Goal: Navigation & Orientation: Find specific page/section

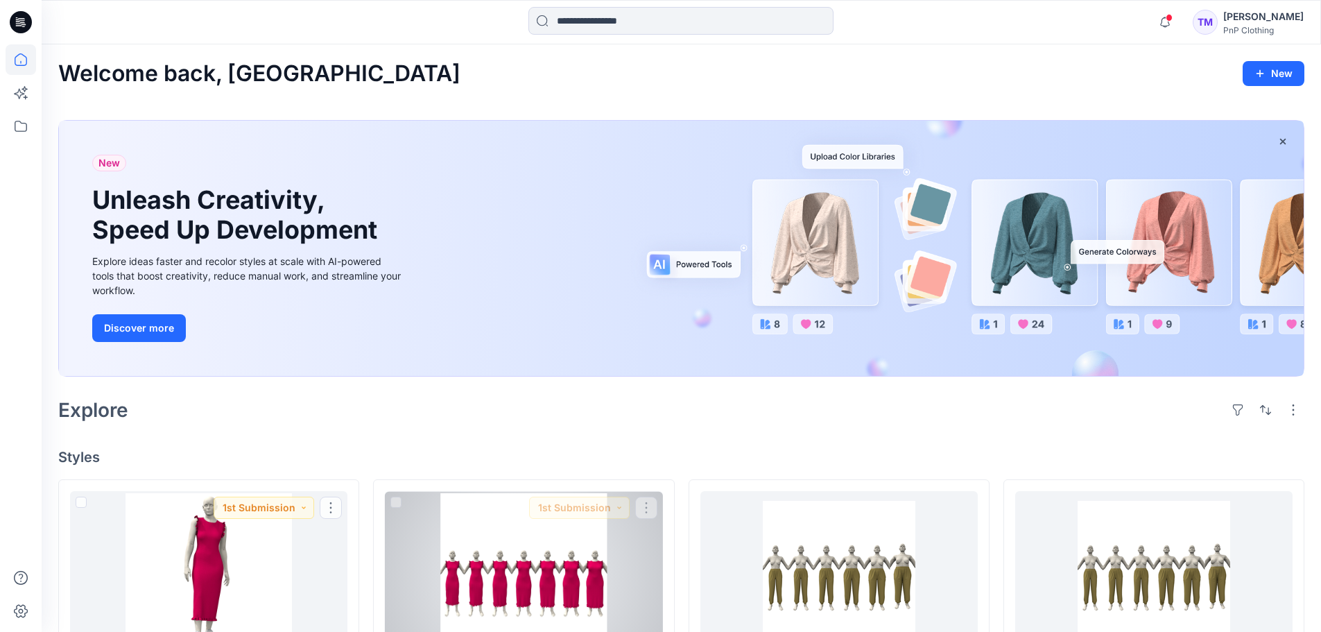
scroll to position [265, 0]
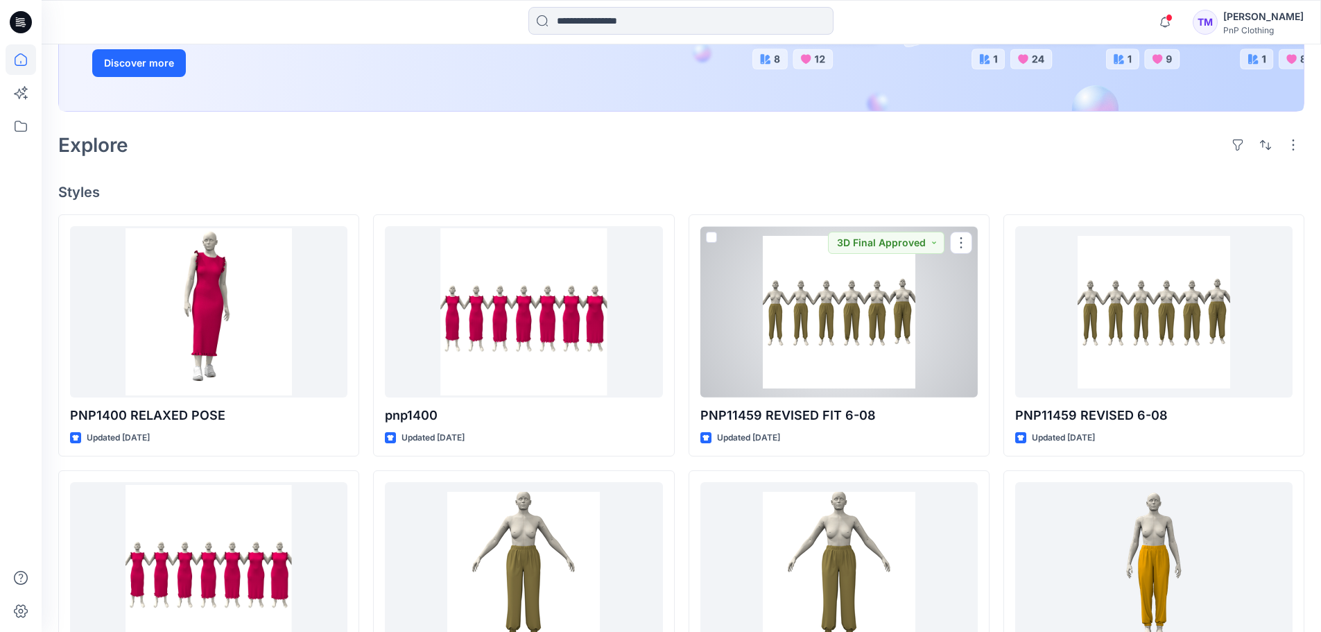
click at [868, 339] on div at bounding box center [838, 311] width 277 height 171
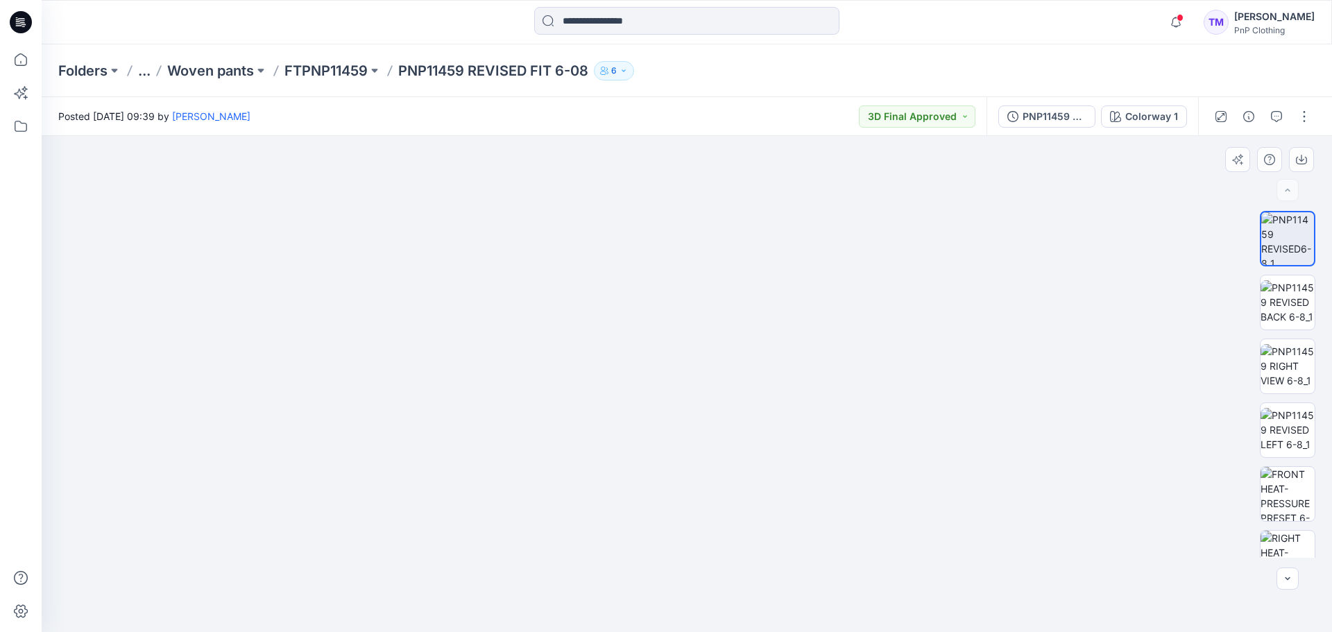
drag, startPoint x: 585, startPoint y: 479, endPoint x: 829, endPoint y: 427, distance: 249.6
drag, startPoint x: 442, startPoint y: 281, endPoint x: 379, endPoint y: 361, distance: 101.7
click at [379, 361] on img at bounding box center [698, 178] width 1419 height 907
click at [1279, 360] on img at bounding box center [1287, 364] width 54 height 44
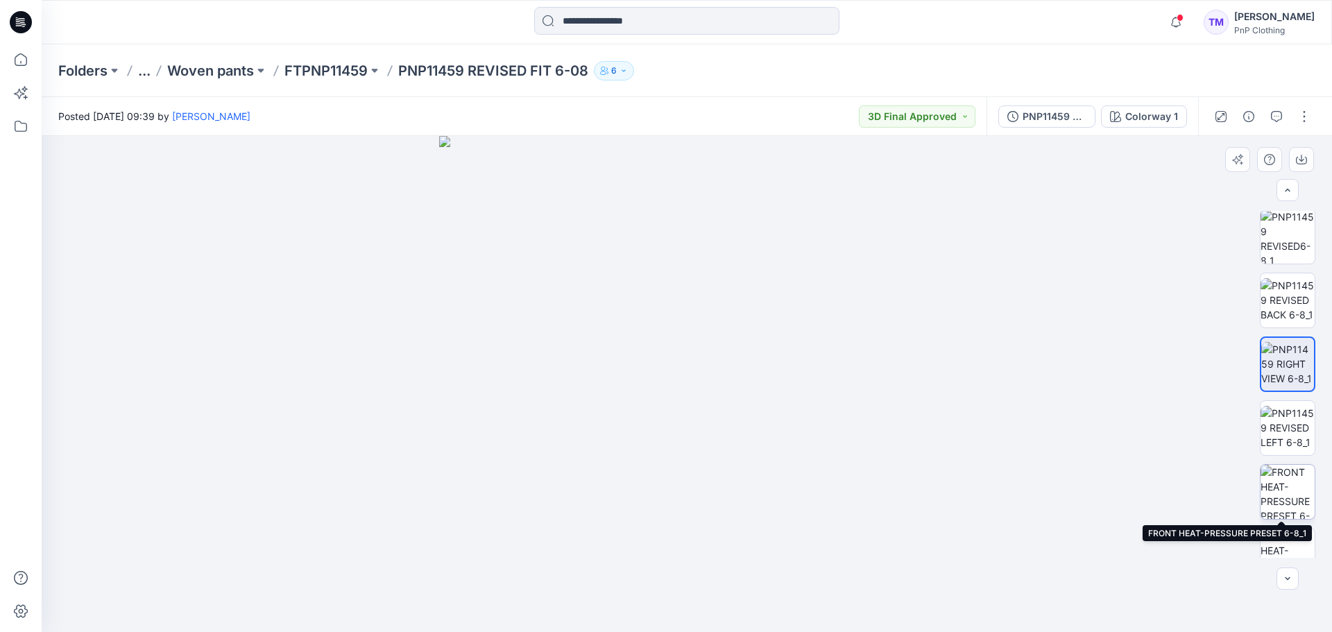
click at [1277, 474] on img at bounding box center [1287, 492] width 54 height 54
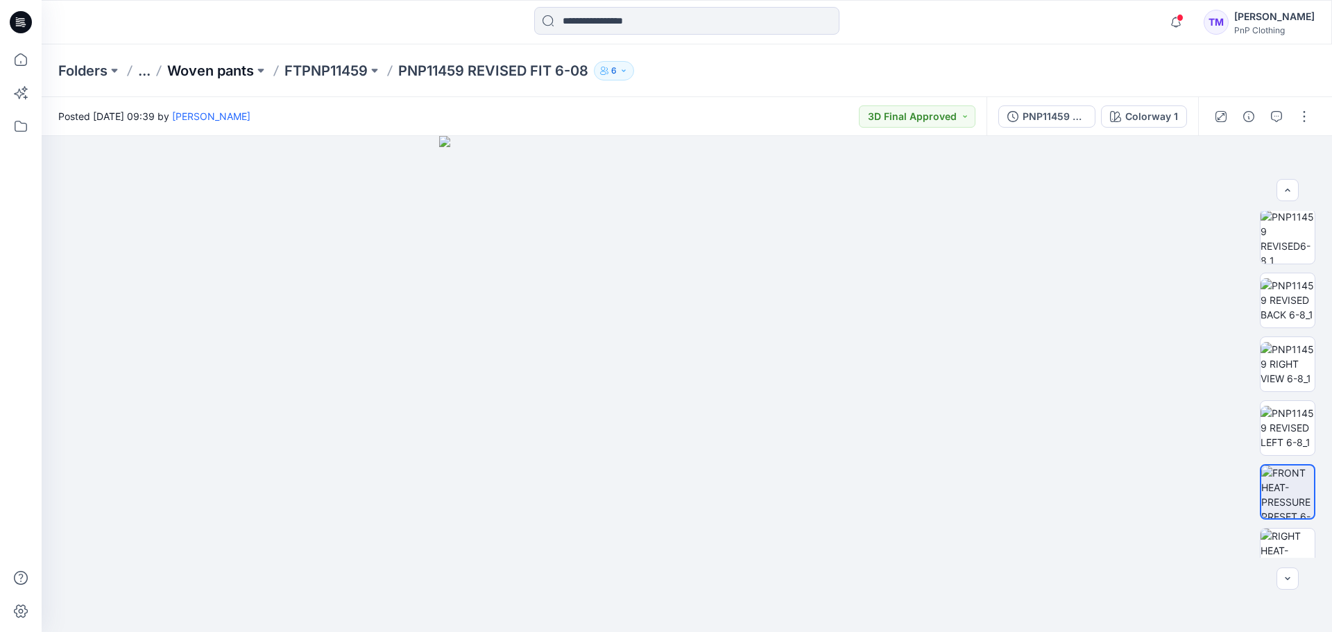
click at [232, 67] on p "Woven pants" at bounding box center [210, 70] width 87 height 19
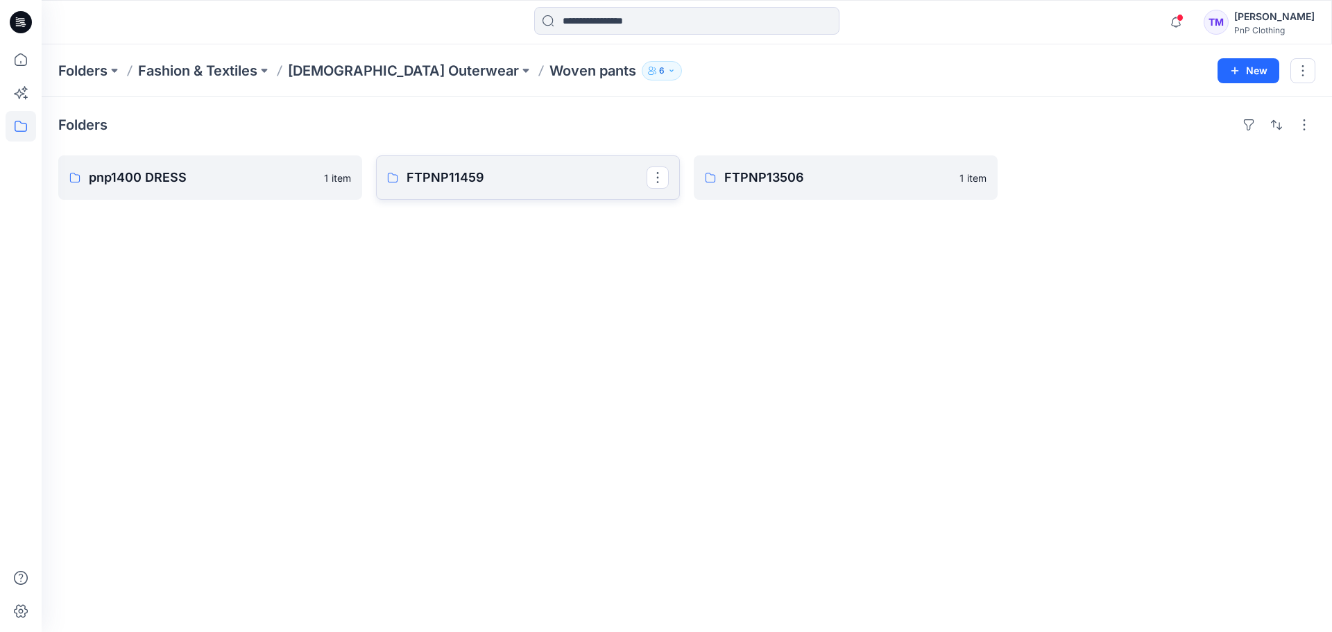
click at [475, 175] on p "FTPNP11459" at bounding box center [526, 177] width 240 height 19
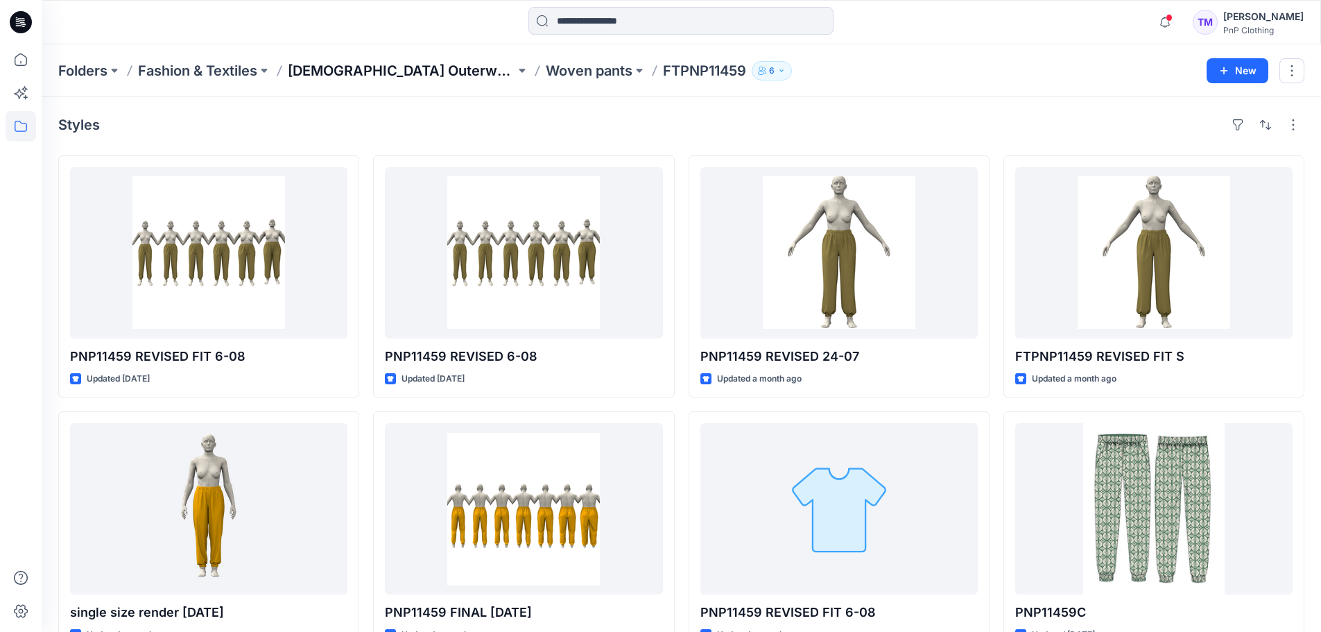
click at [354, 75] on p "[DEMOGRAPHIC_DATA] Outerwear" at bounding box center [401, 70] width 227 height 19
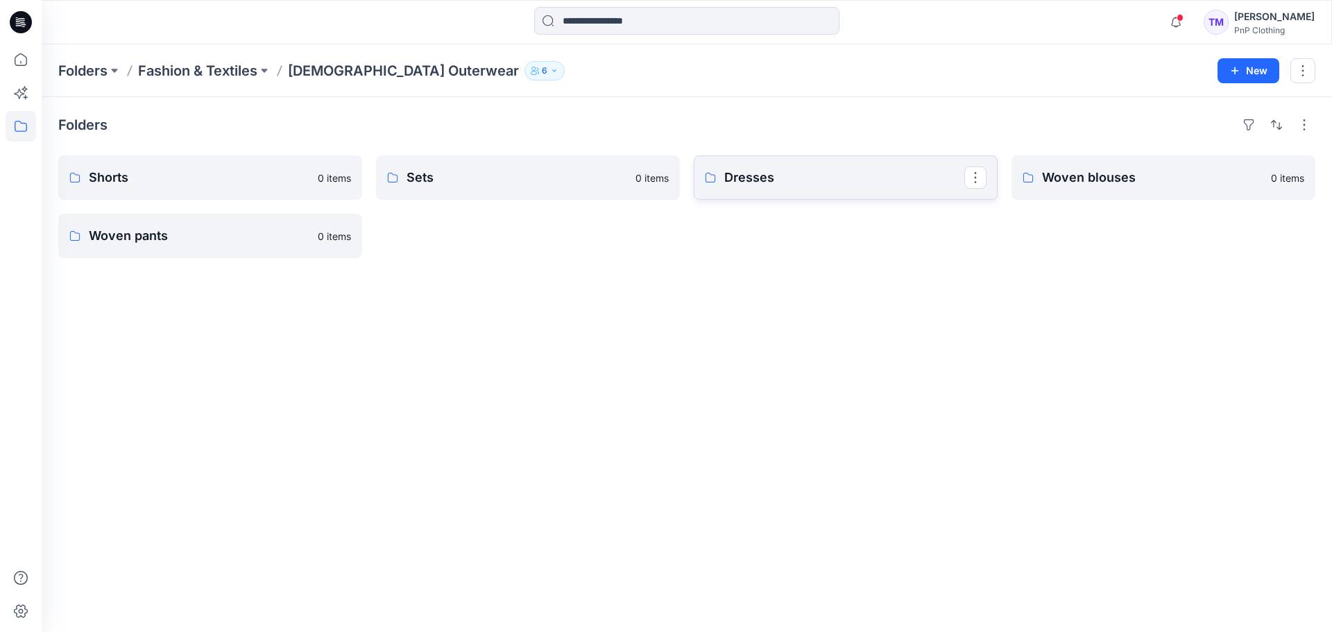
click at [783, 187] on link "Dresses" at bounding box center [846, 177] width 304 height 44
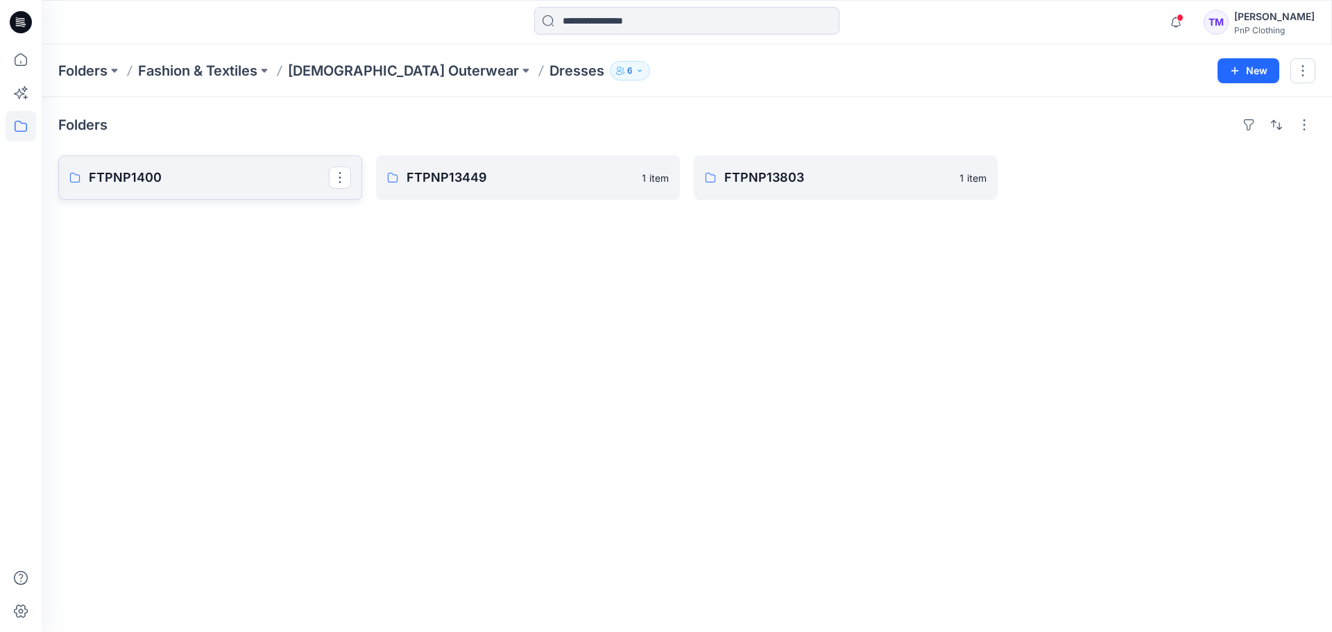
click at [149, 176] on p "FTPNP1400" at bounding box center [209, 177] width 240 height 19
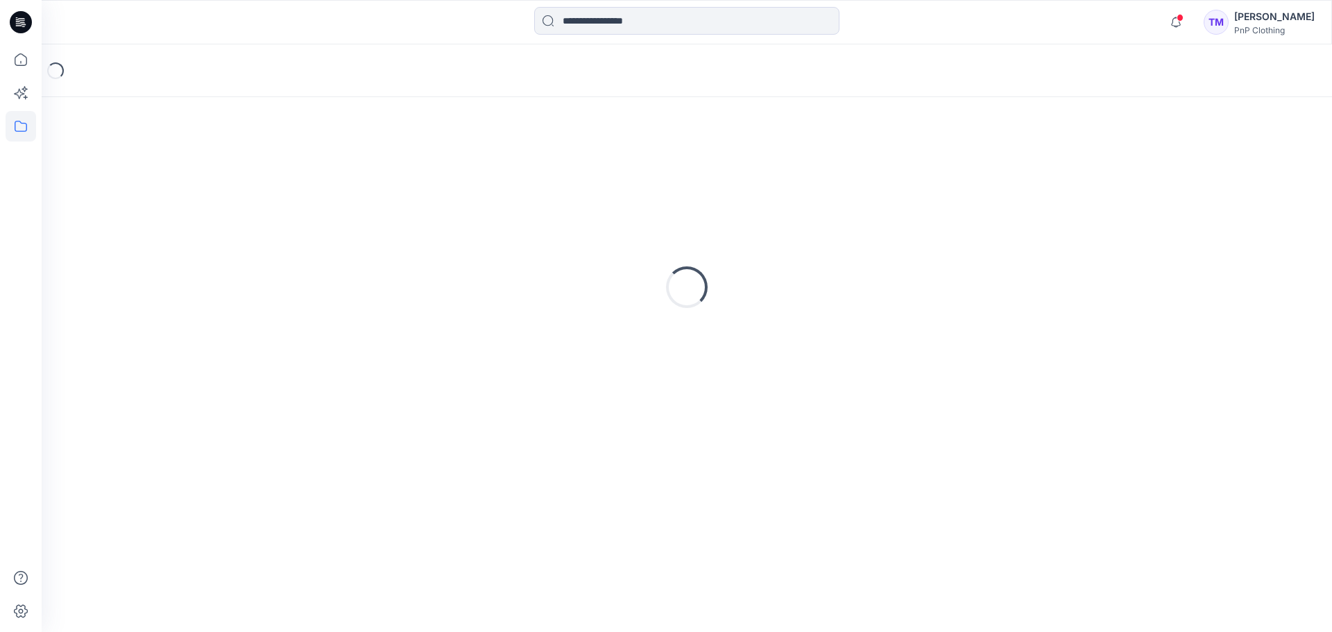
click at [149, 176] on div "Loading..." at bounding box center [686, 287] width 1257 height 347
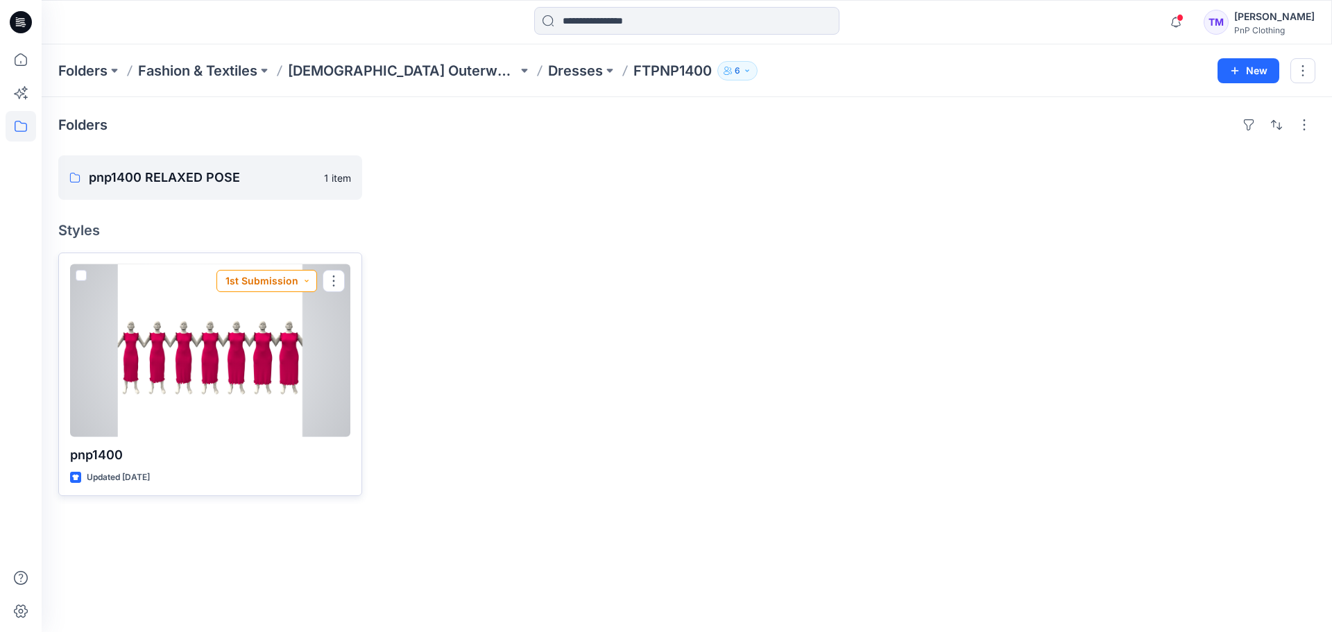
click at [309, 279] on button "1st Submission" at bounding box center [266, 281] width 101 height 22
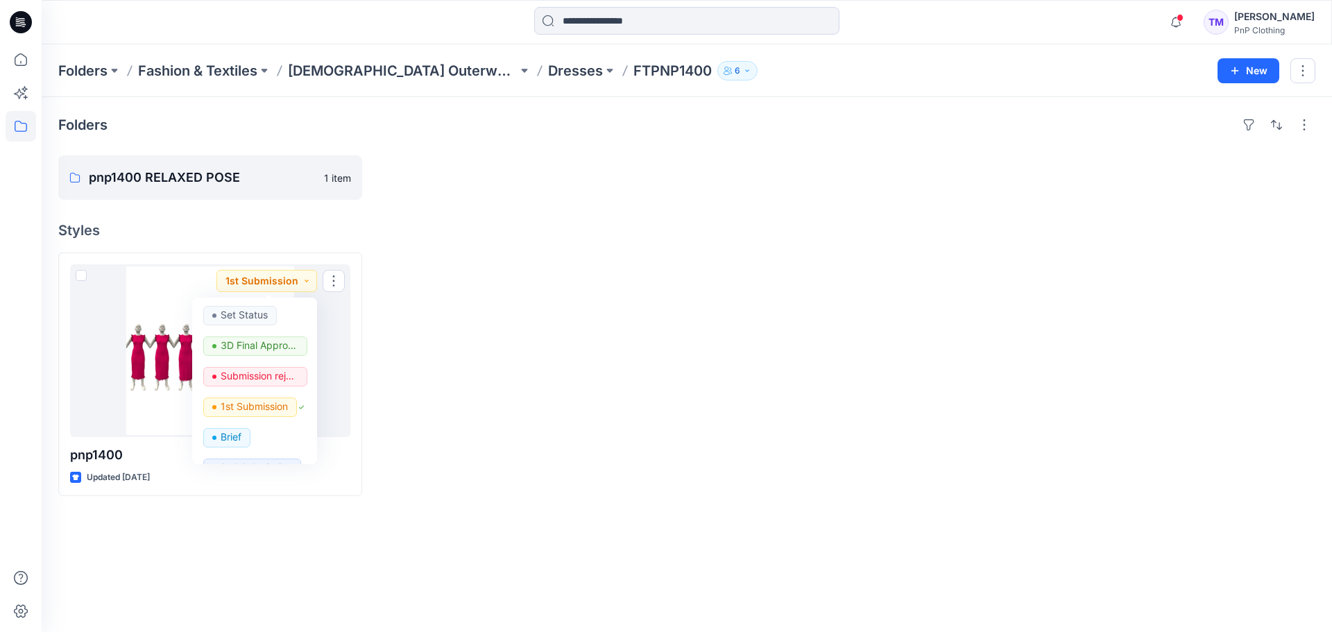
click at [468, 329] on div at bounding box center [528, 373] width 304 height 243
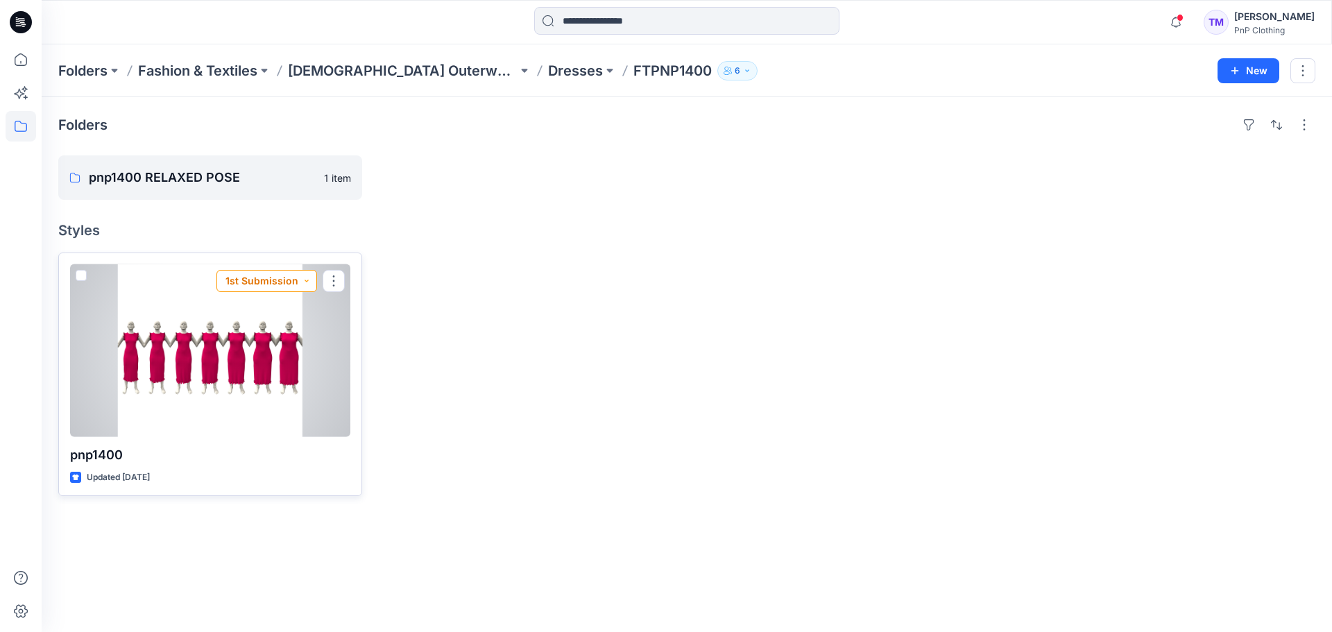
click at [311, 278] on button "1st Submission" at bounding box center [266, 281] width 101 height 22
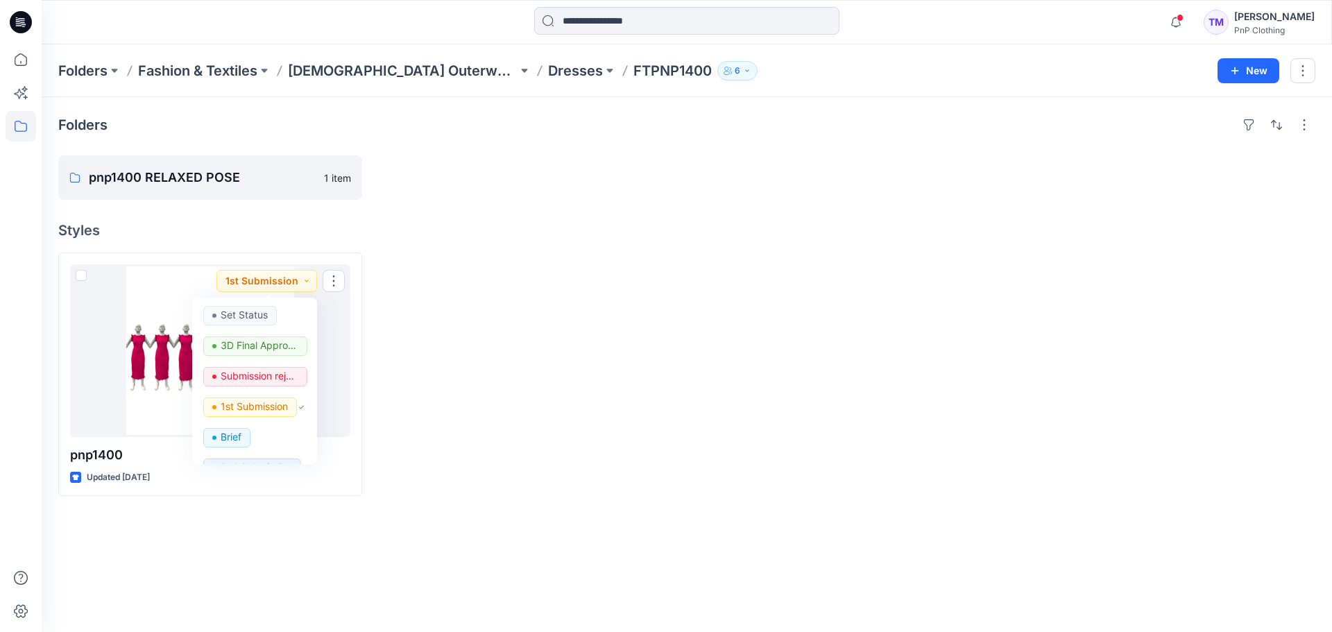
click at [526, 417] on div at bounding box center [528, 373] width 304 height 243
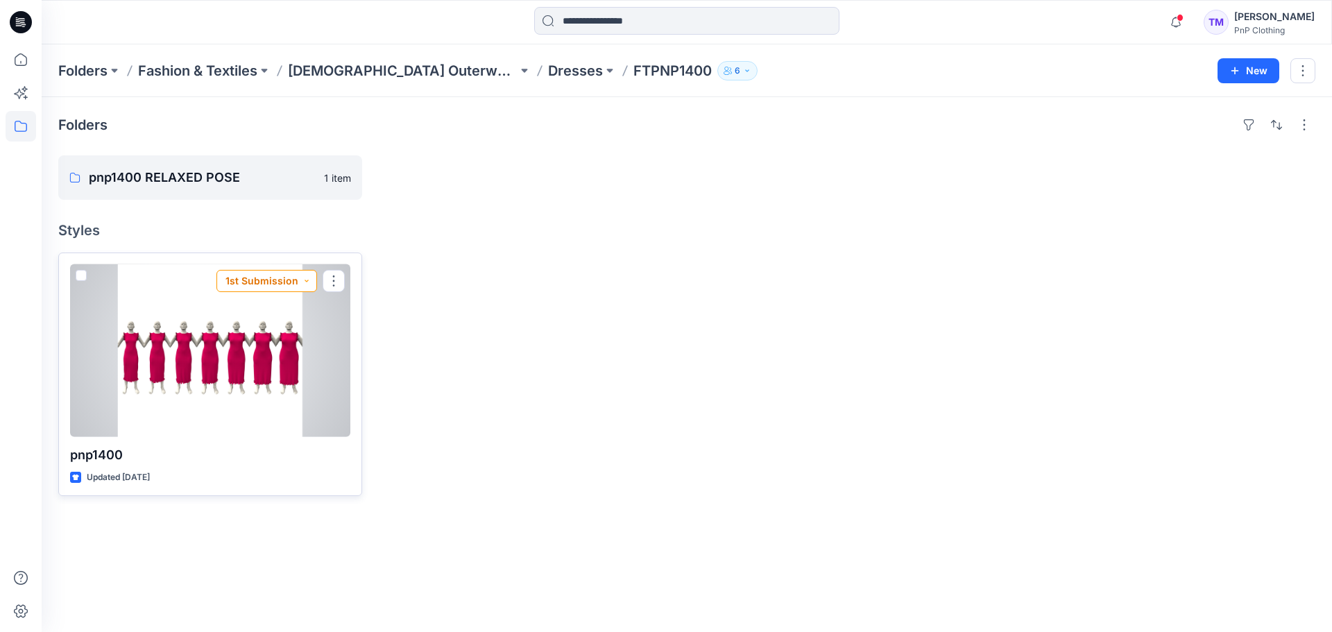
click at [309, 280] on button "1st Submission" at bounding box center [266, 281] width 101 height 22
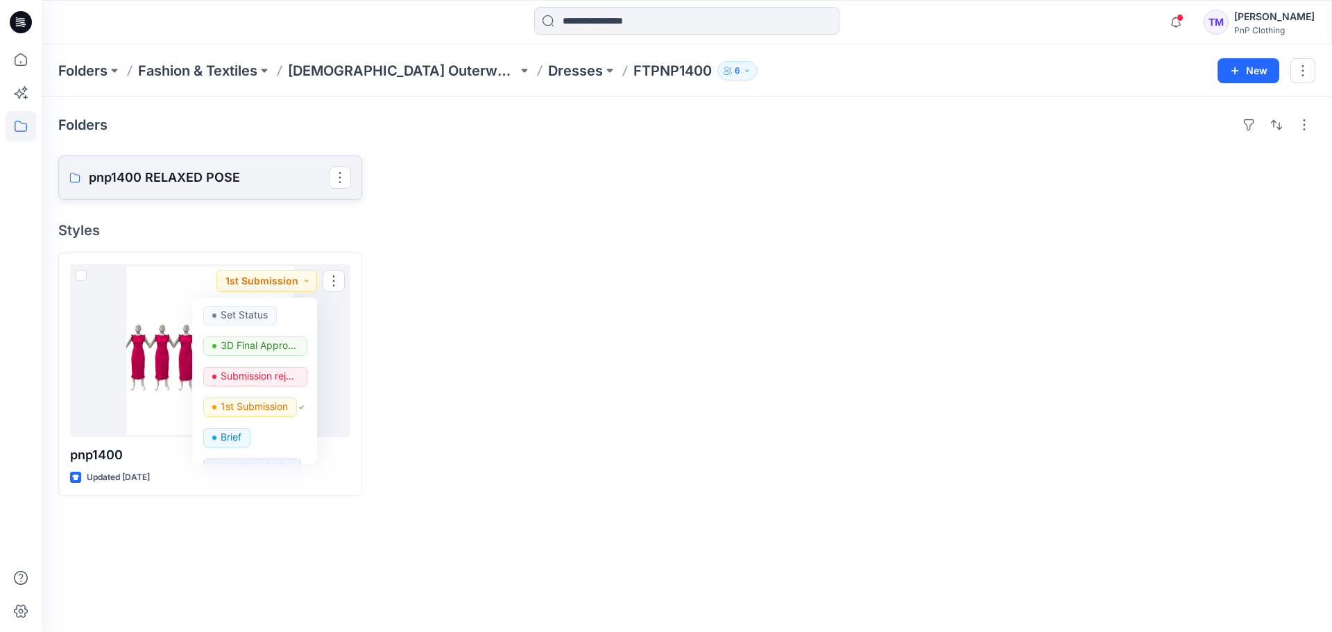
click at [204, 179] on p "pnp1400 RELAXED POSE" at bounding box center [209, 177] width 240 height 19
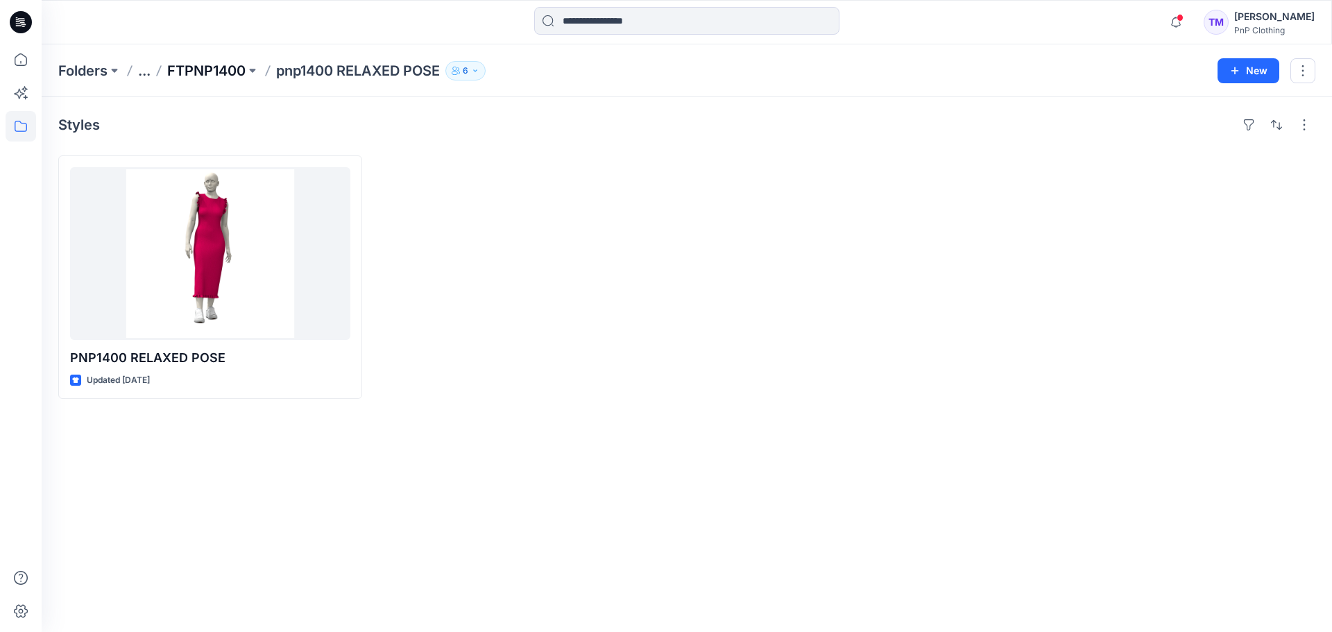
click at [205, 74] on p "FTPNP1400" at bounding box center [206, 70] width 78 height 19
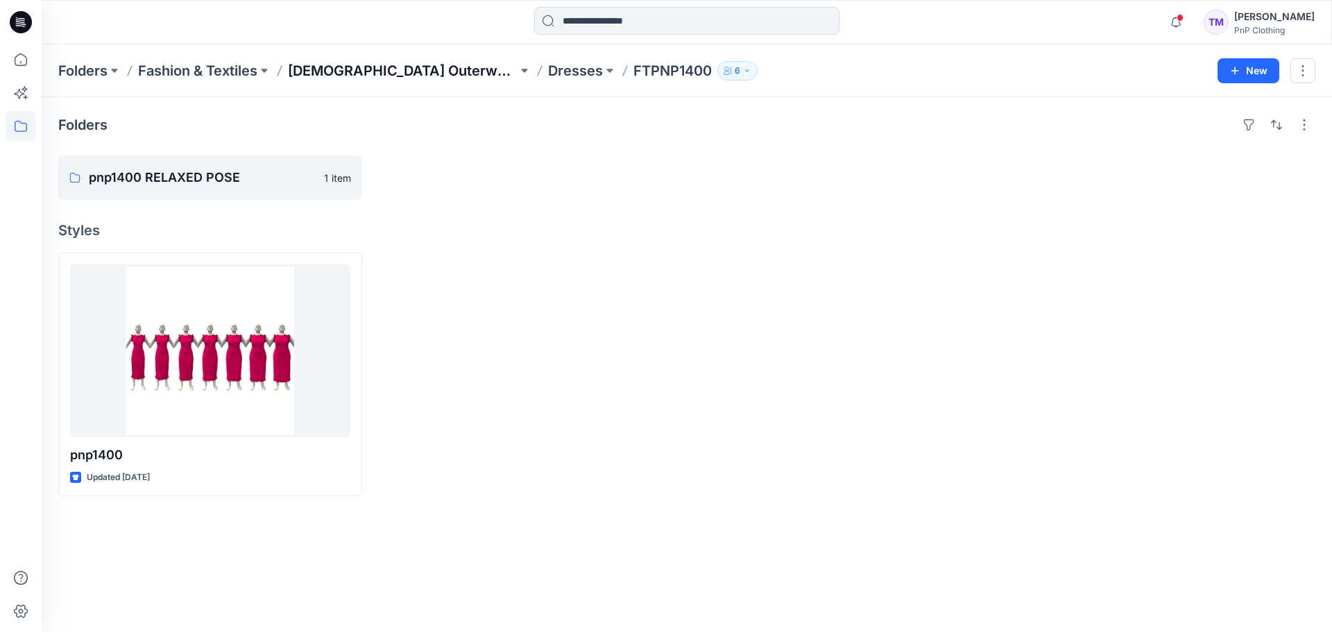
click at [367, 71] on p "[DEMOGRAPHIC_DATA] Outerwear" at bounding box center [403, 70] width 230 height 19
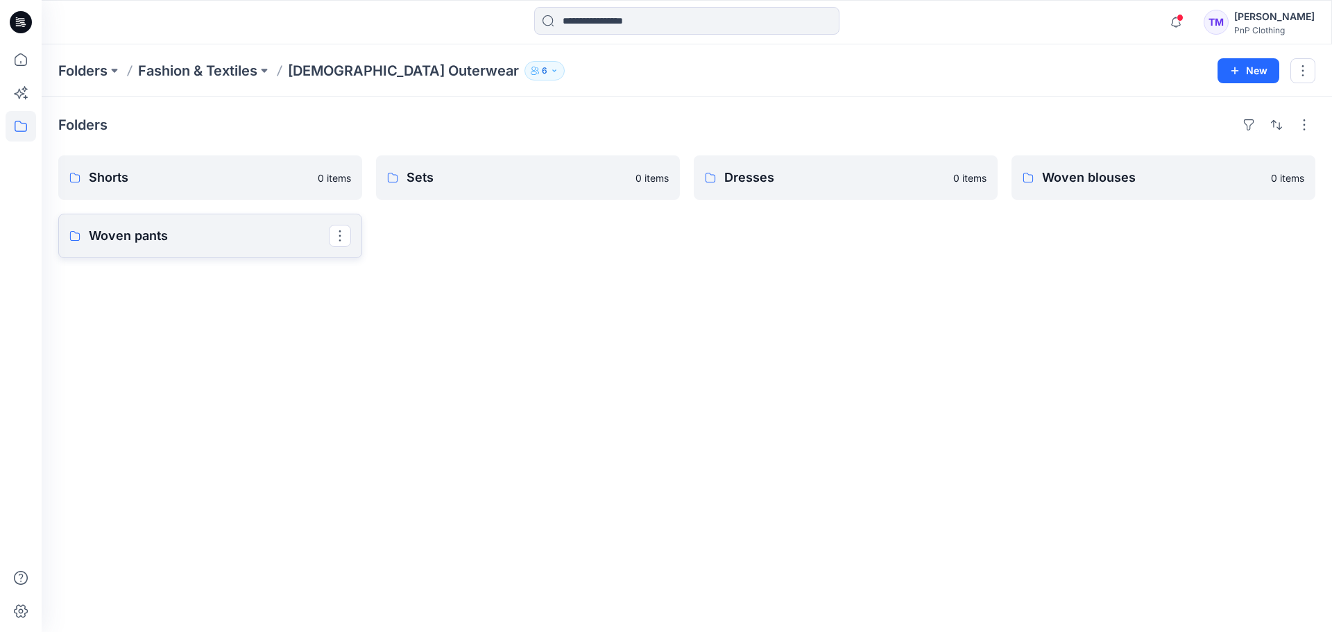
click at [178, 242] on p "Woven pants" at bounding box center [209, 235] width 240 height 19
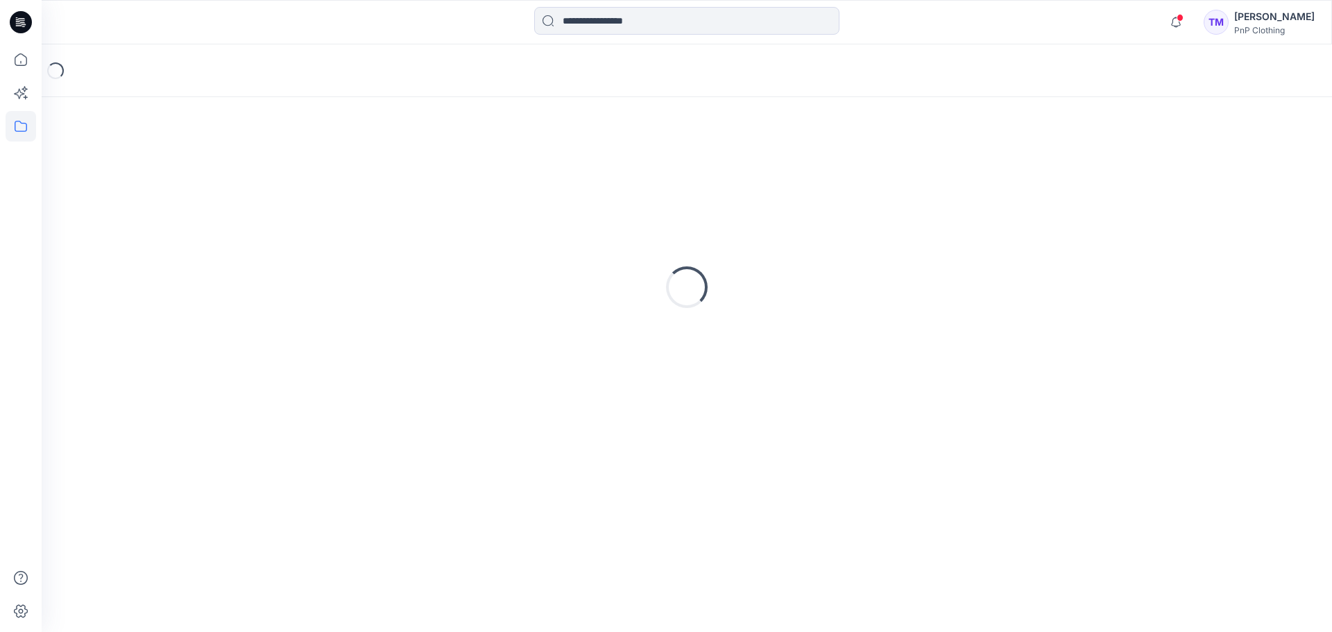
click at [177, 241] on div "Loading..." at bounding box center [686, 287] width 1257 height 347
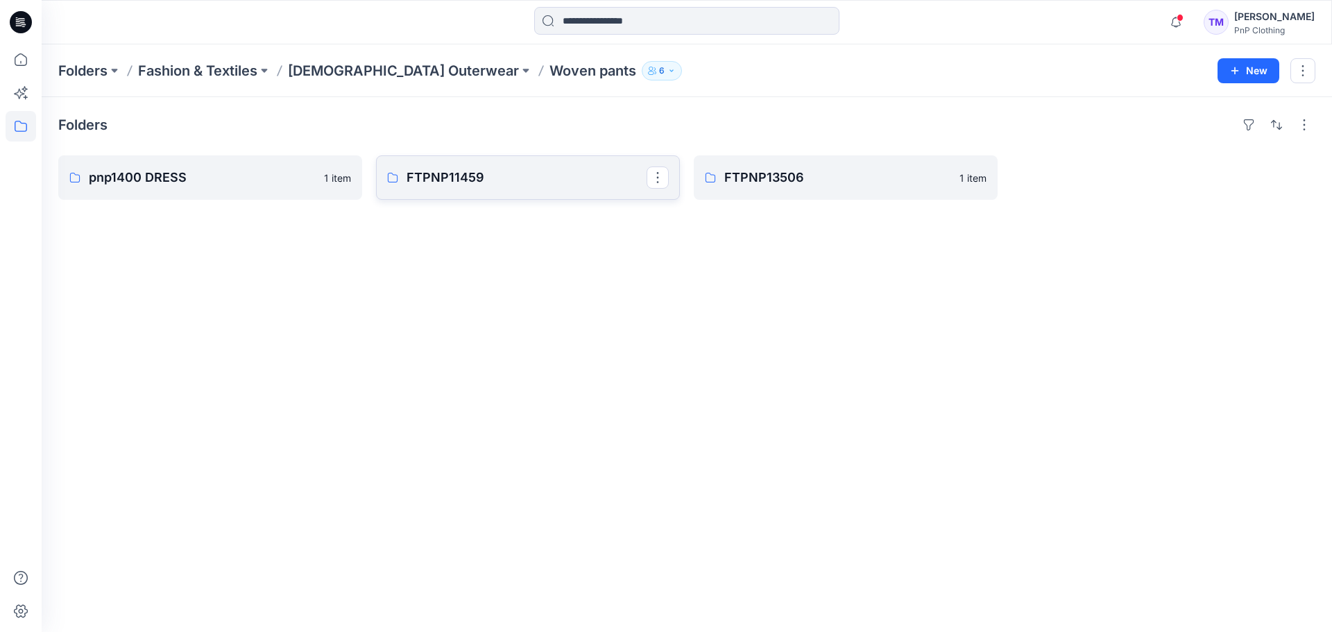
click at [485, 175] on p "FTPNP11459" at bounding box center [526, 177] width 240 height 19
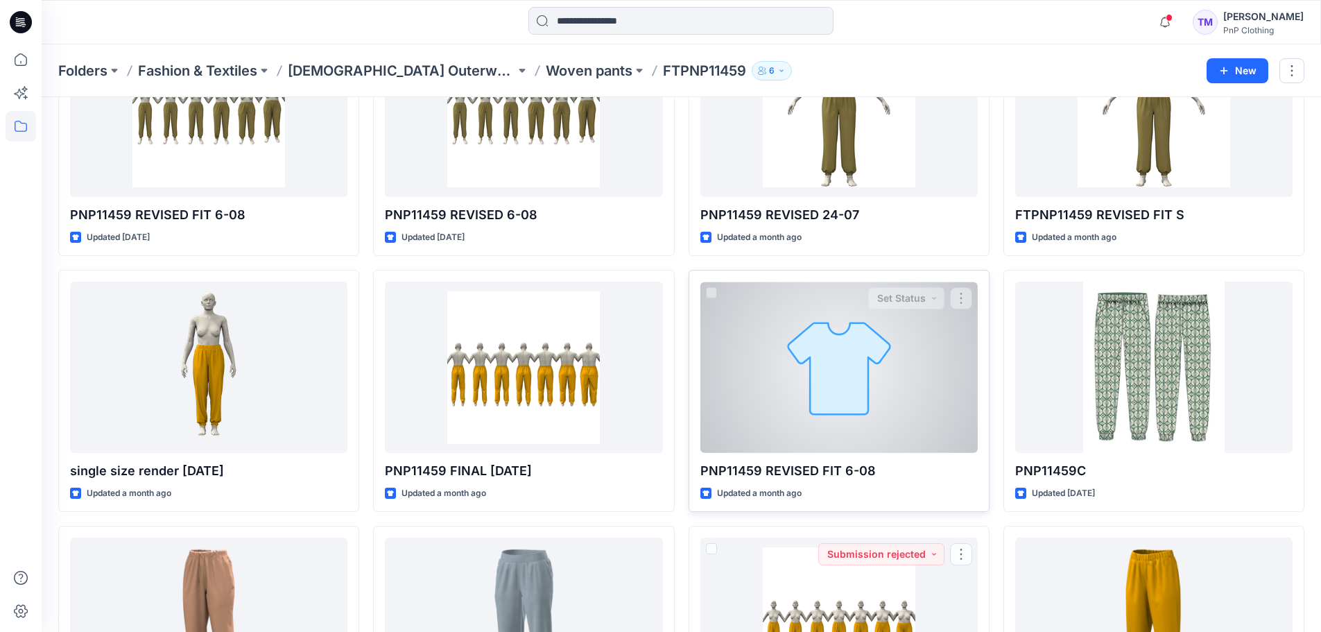
scroll to position [139, 0]
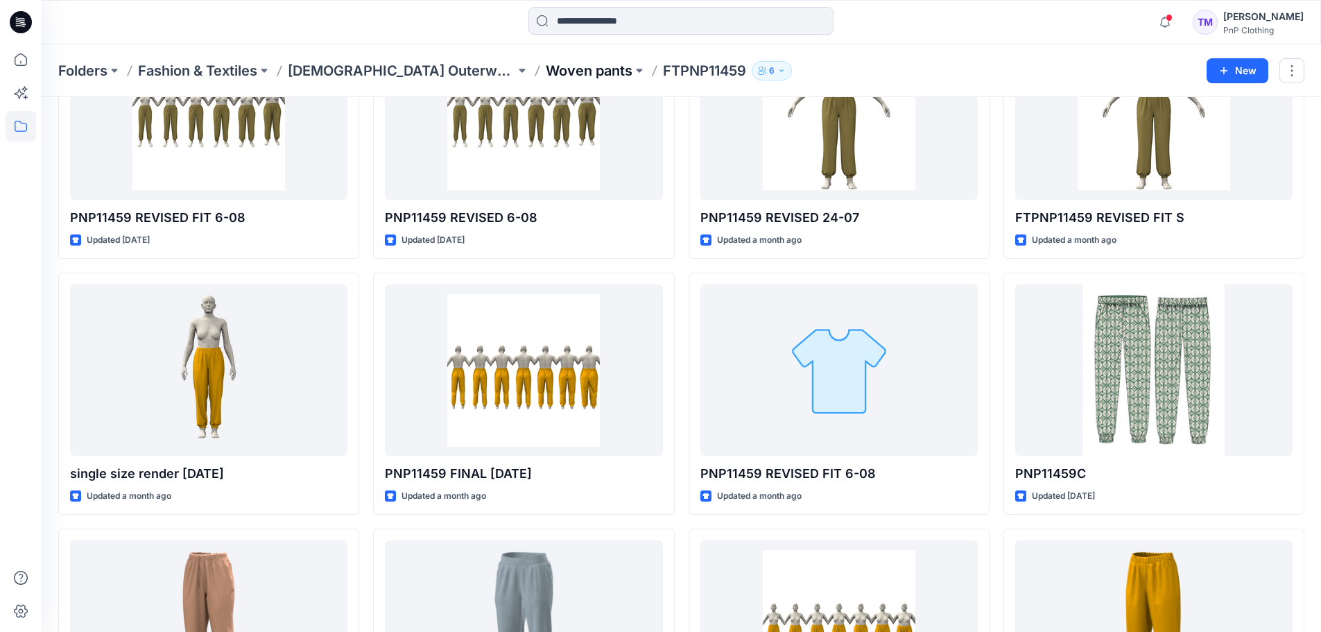
click at [546, 69] on p "Woven pants" at bounding box center [589, 70] width 87 height 19
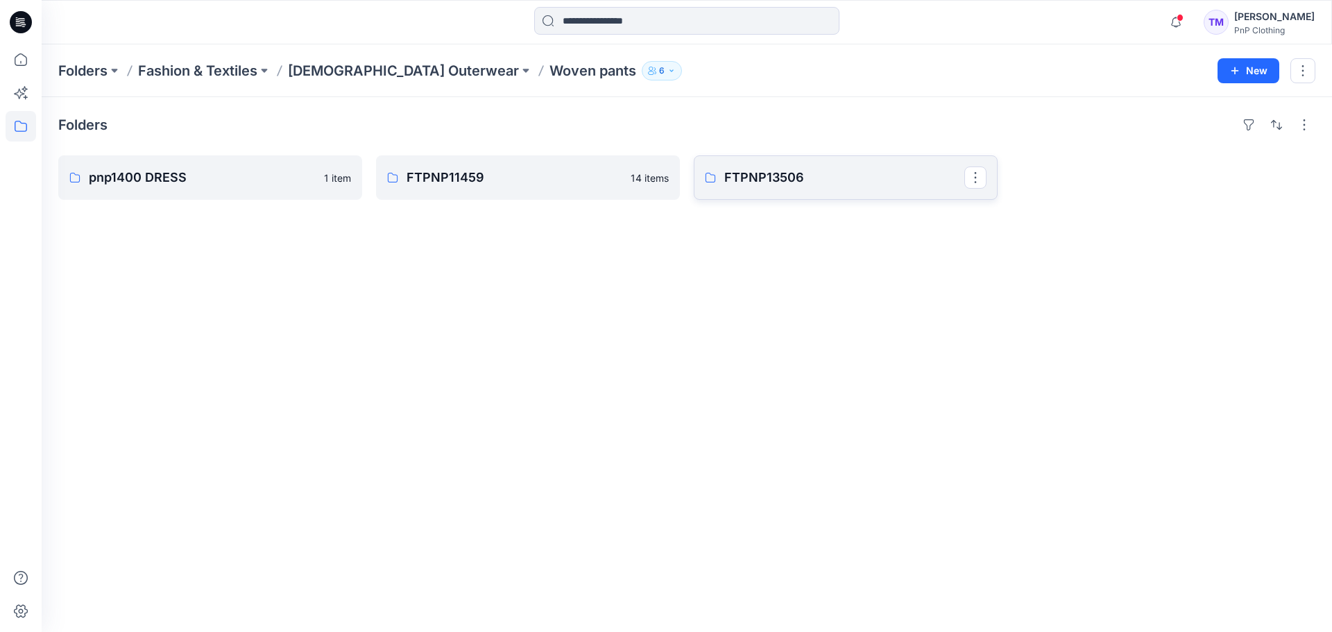
click at [791, 173] on p "FTPNP13506" at bounding box center [844, 177] width 240 height 19
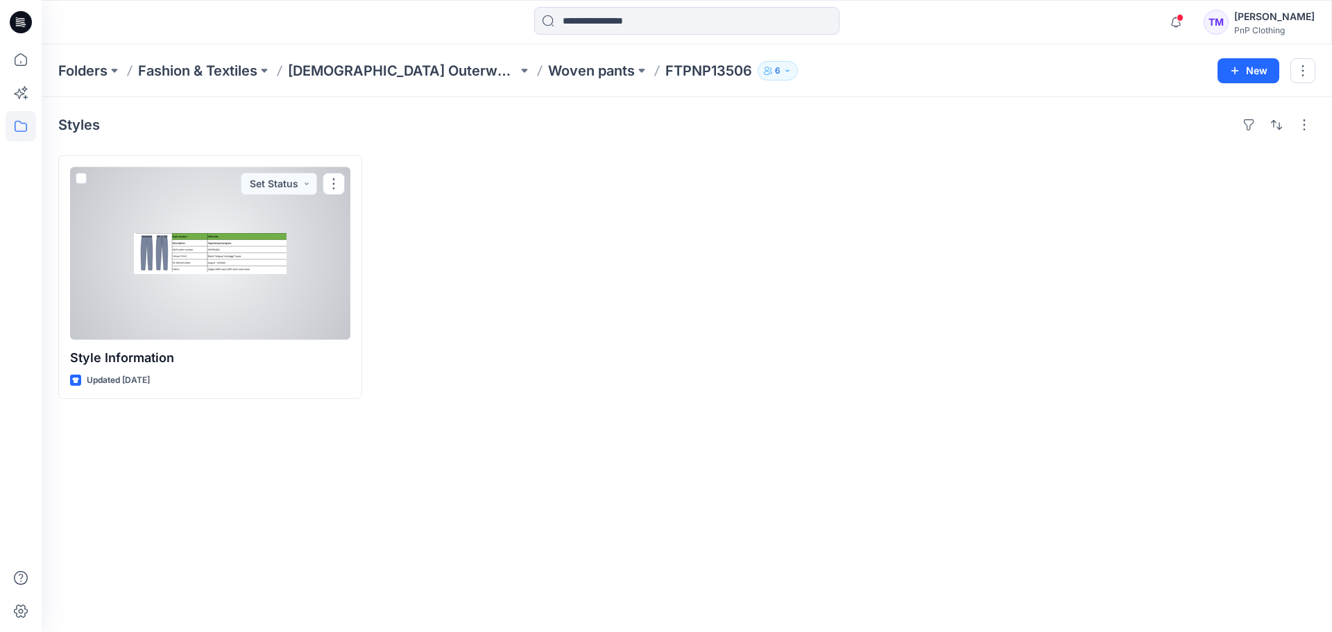
click at [254, 258] on div at bounding box center [210, 253] width 280 height 173
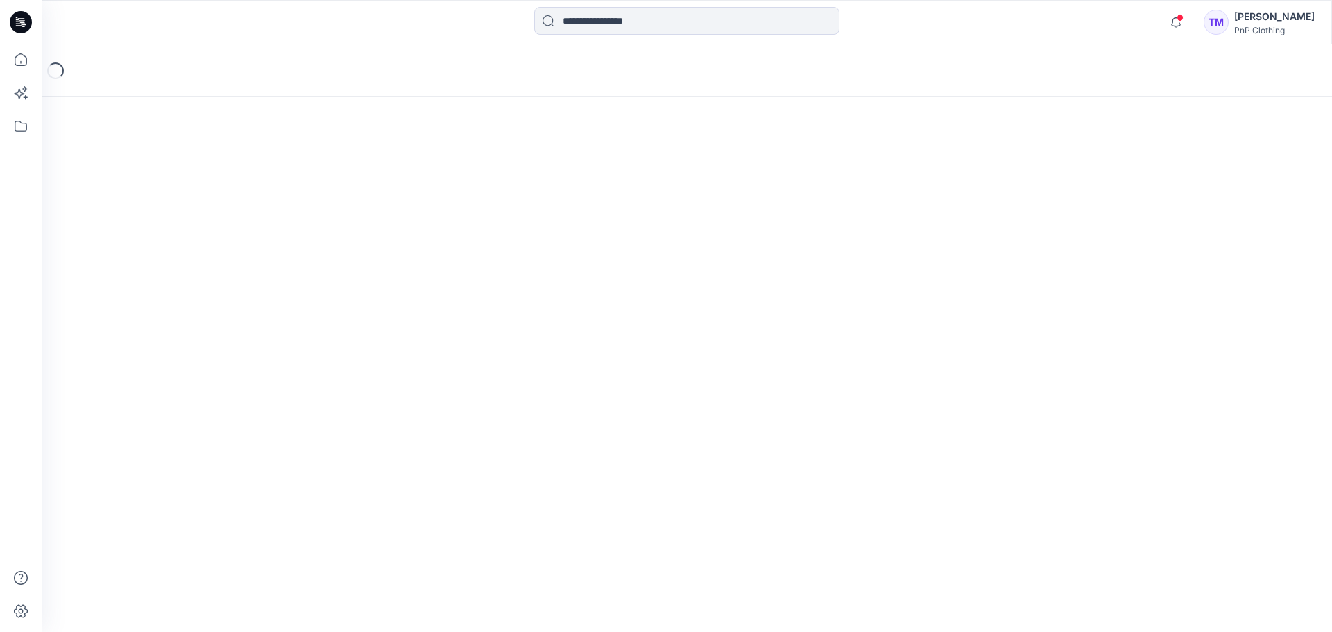
click at [254, 258] on div "Loading..." at bounding box center [687, 337] width 1290 height 587
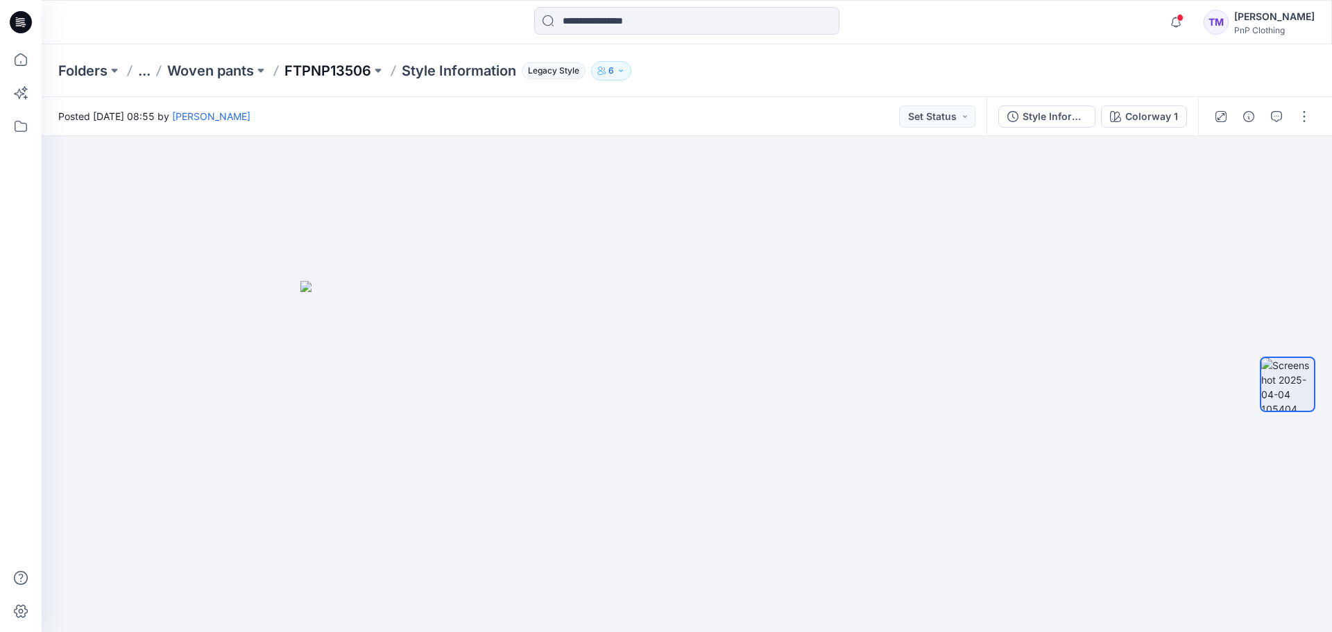
click at [341, 66] on p "FTPNP13506" at bounding box center [327, 70] width 87 height 19
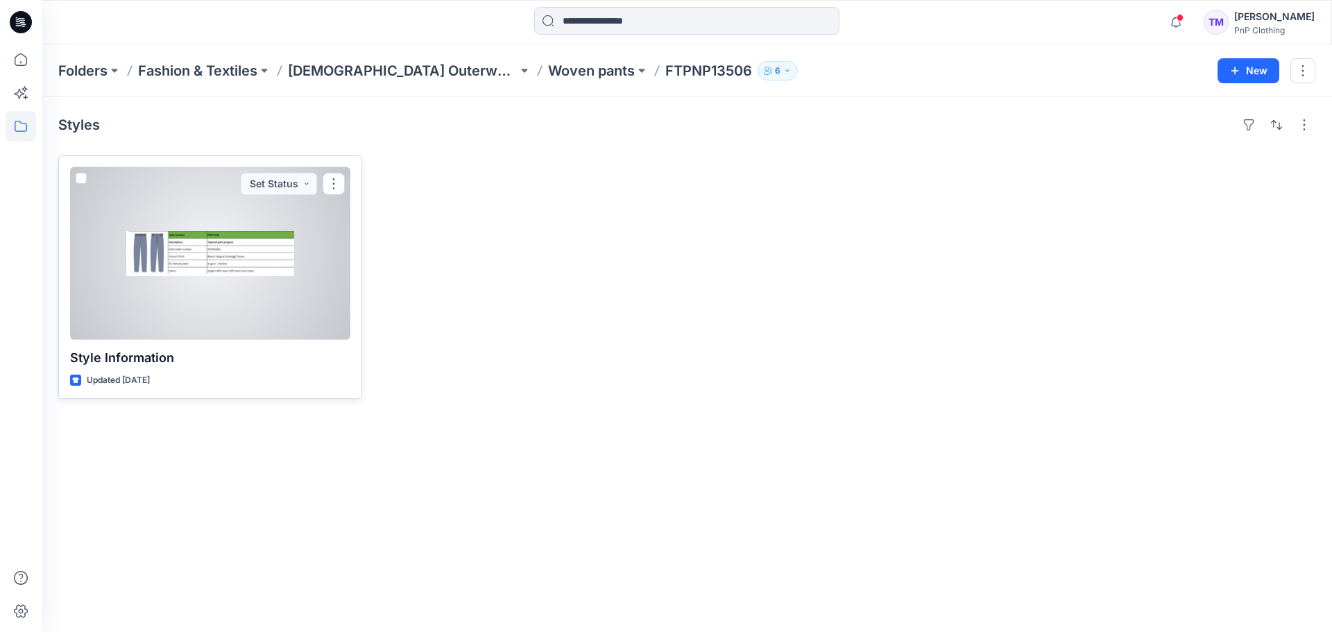
click at [289, 325] on div at bounding box center [210, 253] width 280 height 173
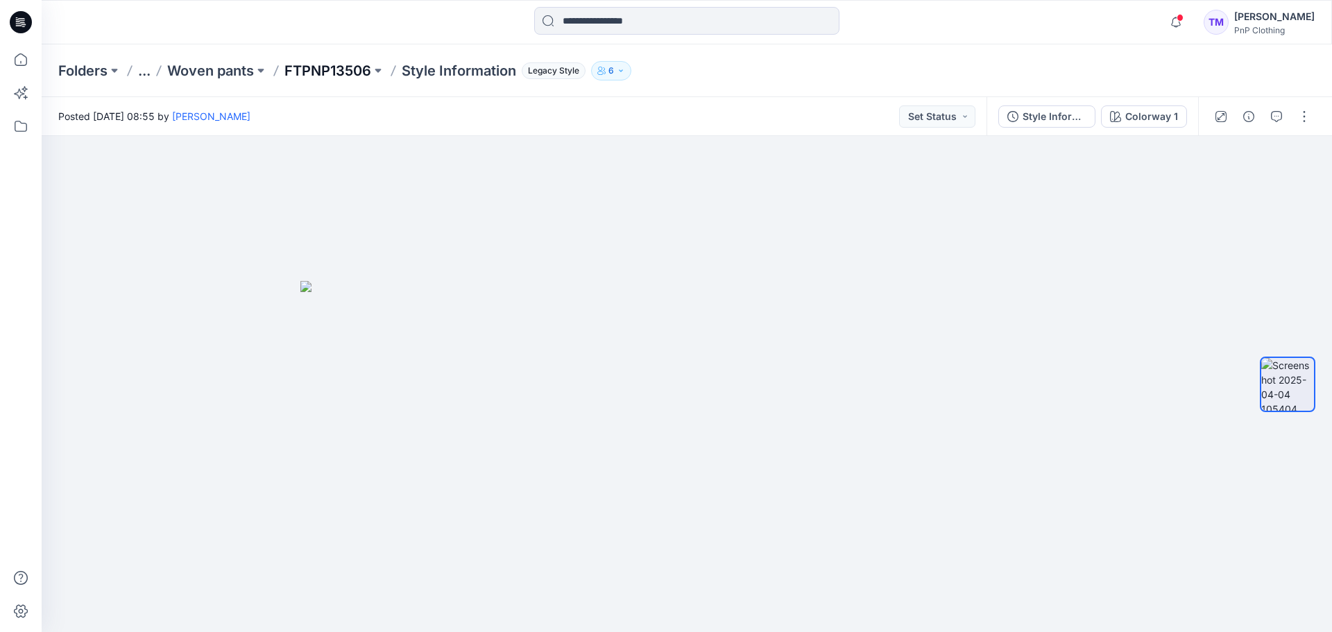
click at [347, 74] on p "FTPNP13506" at bounding box center [327, 70] width 87 height 19
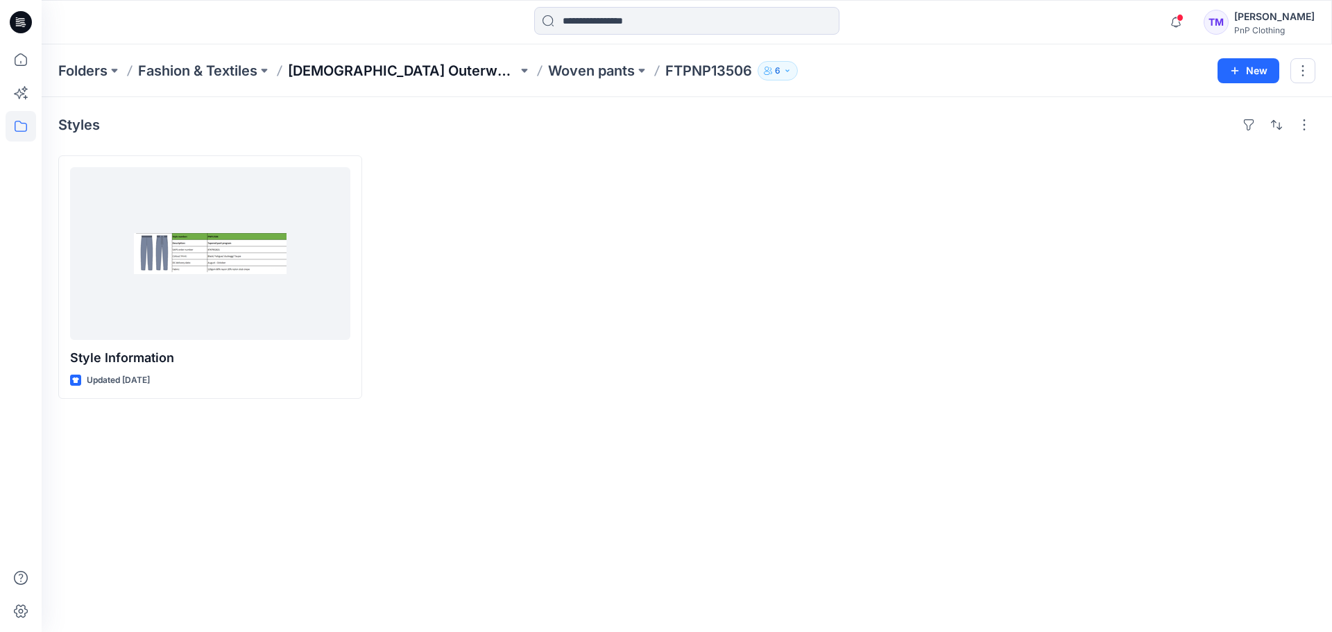
click at [341, 74] on p "[DEMOGRAPHIC_DATA] Outerwear" at bounding box center [403, 70] width 230 height 19
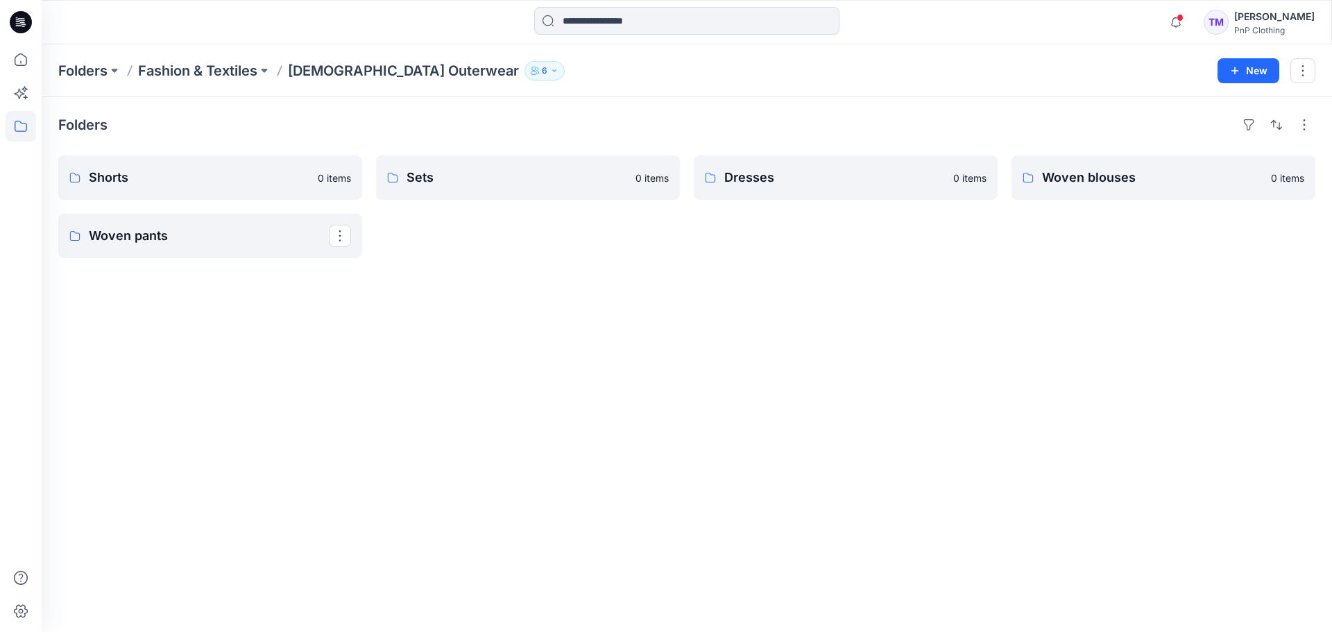
click at [177, 246] on link "Woven pants" at bounding box center [210, 236] width 304 height 44
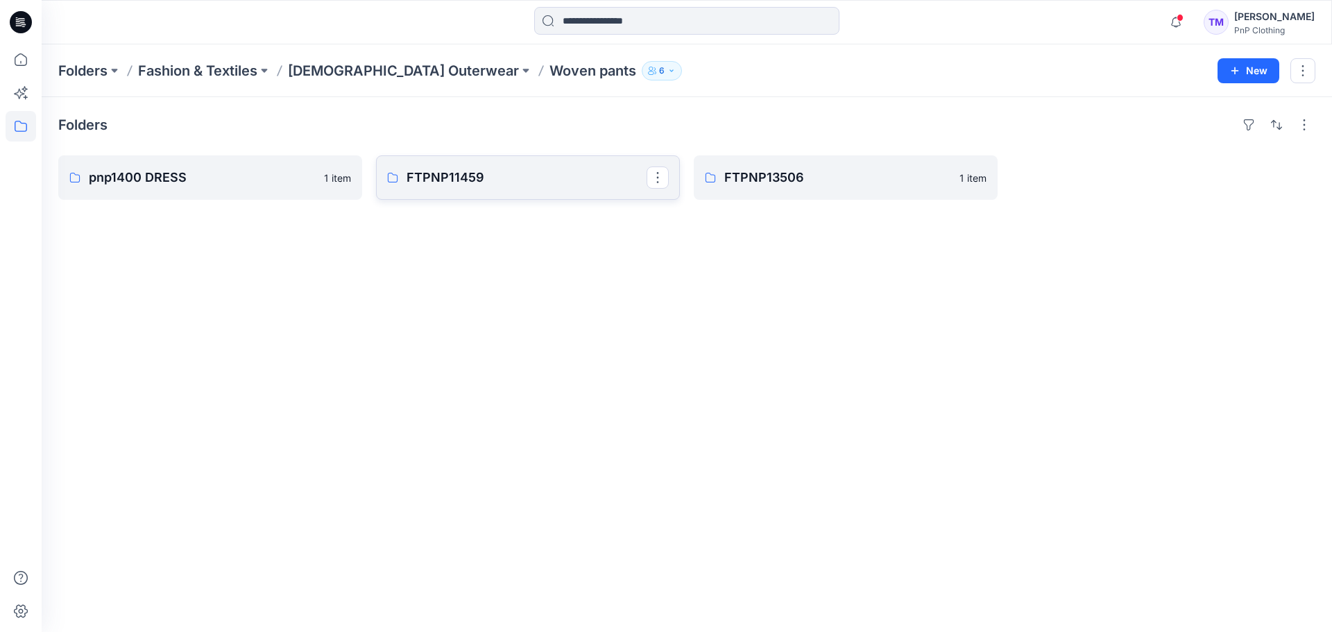
click at [473, 180] on p "FTPNP11459" at bounding box center [526, 177] width 240 height 19
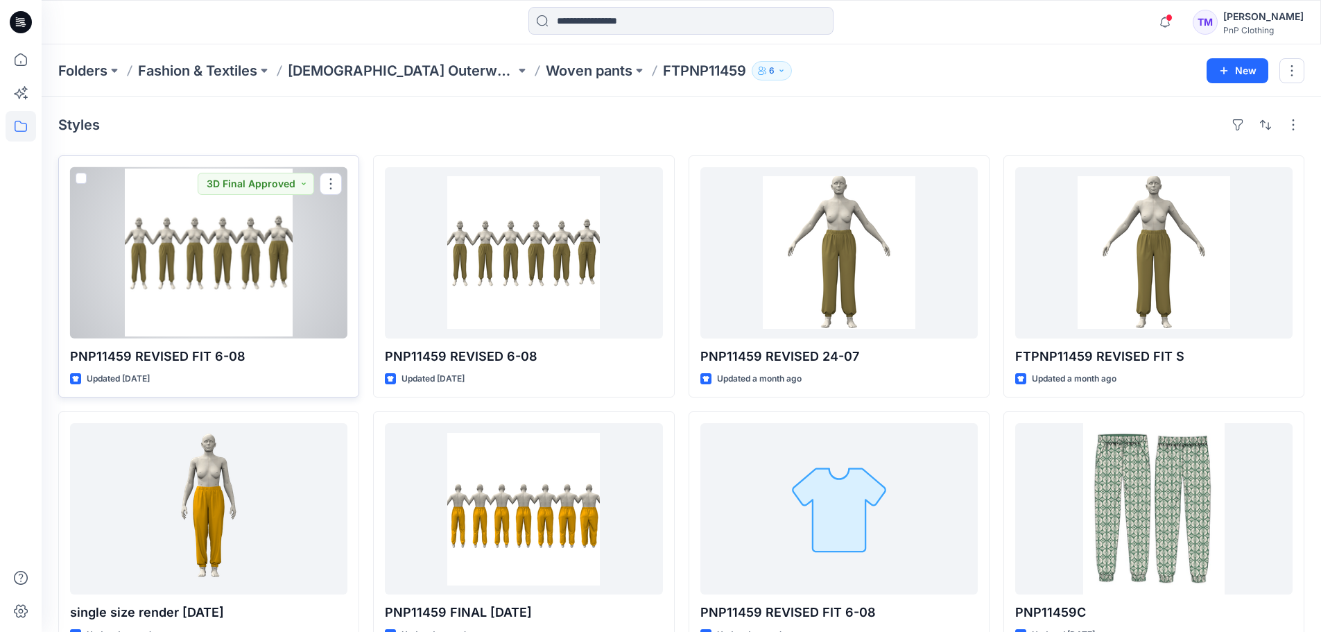
click at [207, 235] on div at bounding box center [208, 252] width 277 height 171
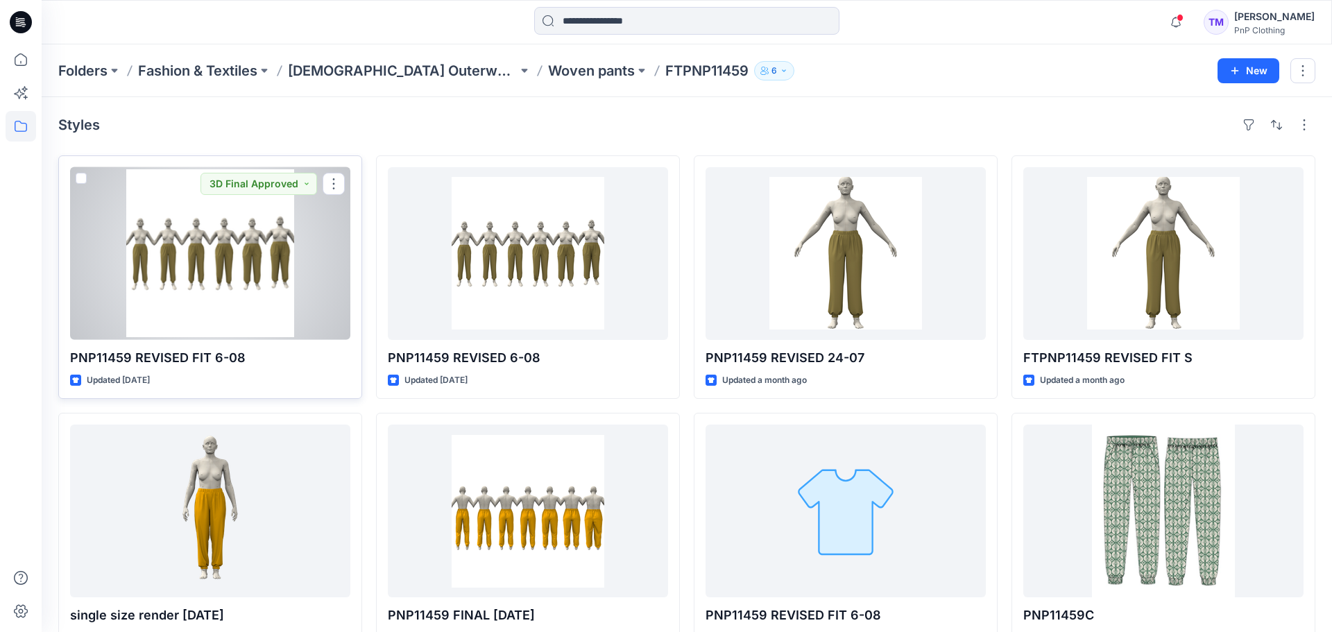
click at [207, 235] on div "Folders Fashion & Textiles [DEMOGRAPHIC_DATA] Outerwear Woven pants FTPNP11459 …" at bounding box center [687, 616] width 1290 height 1144
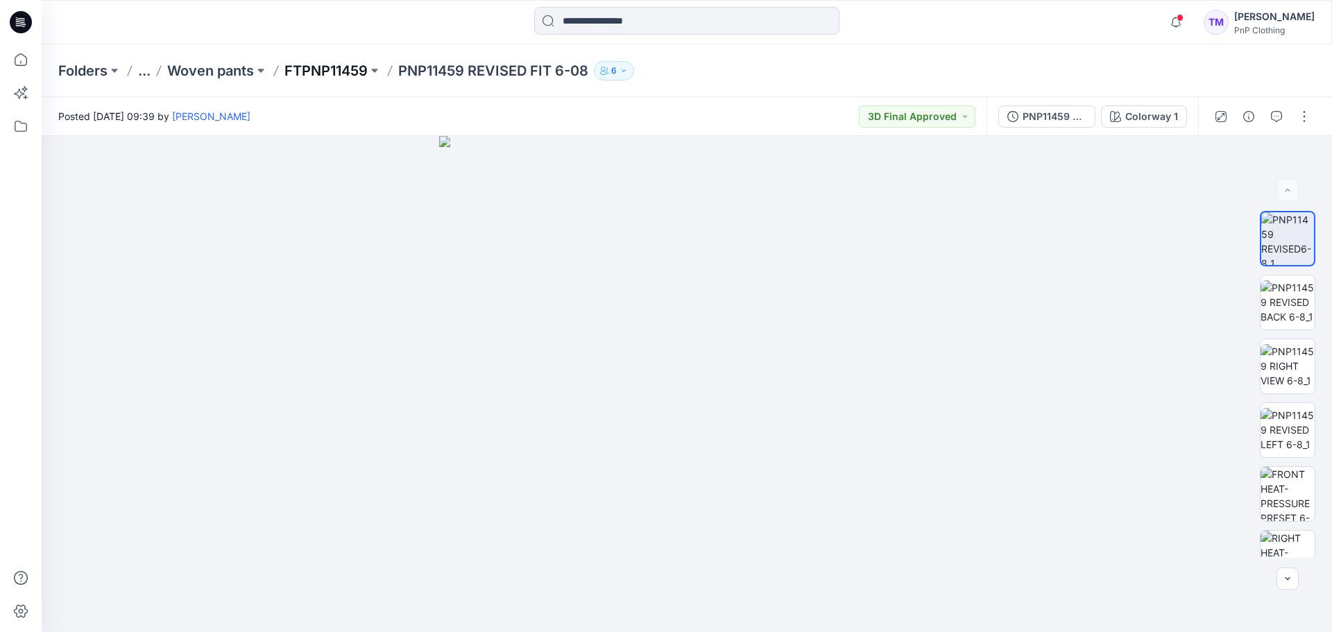
click at [340, 69] on p "FTPNP11459" at bounding box center [325, 70] width 83 height 19
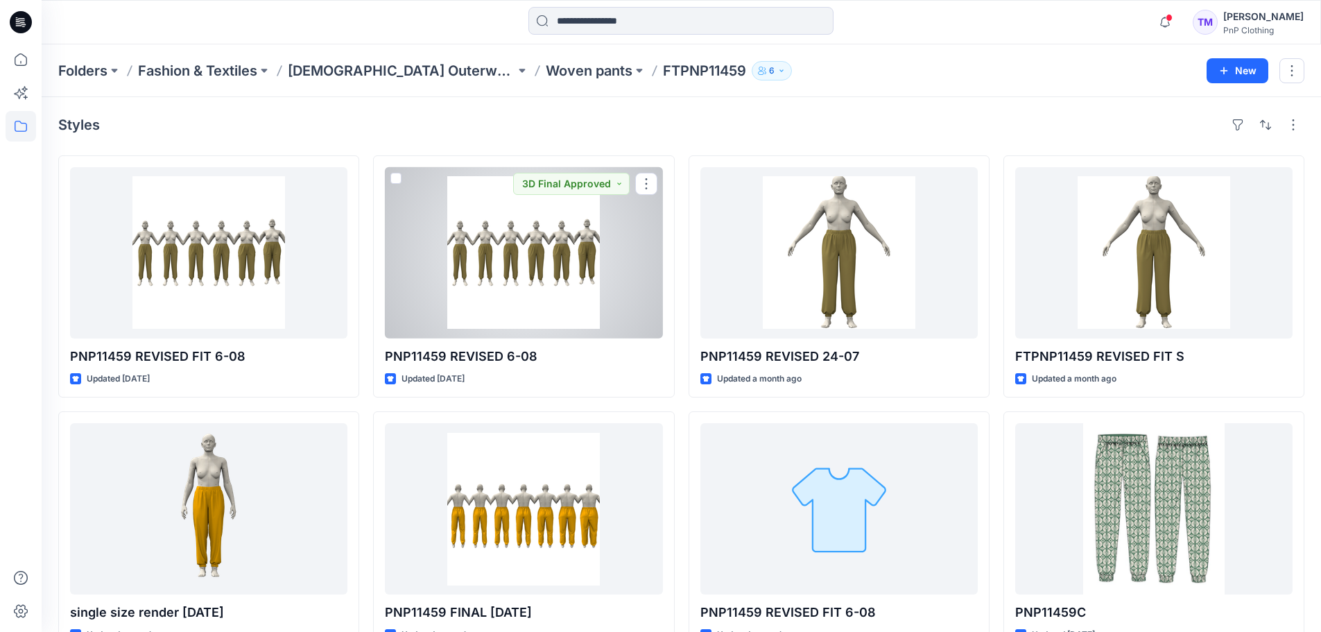
click at [482, 229] on div at bounding box center [523, 252] width 277 height 171
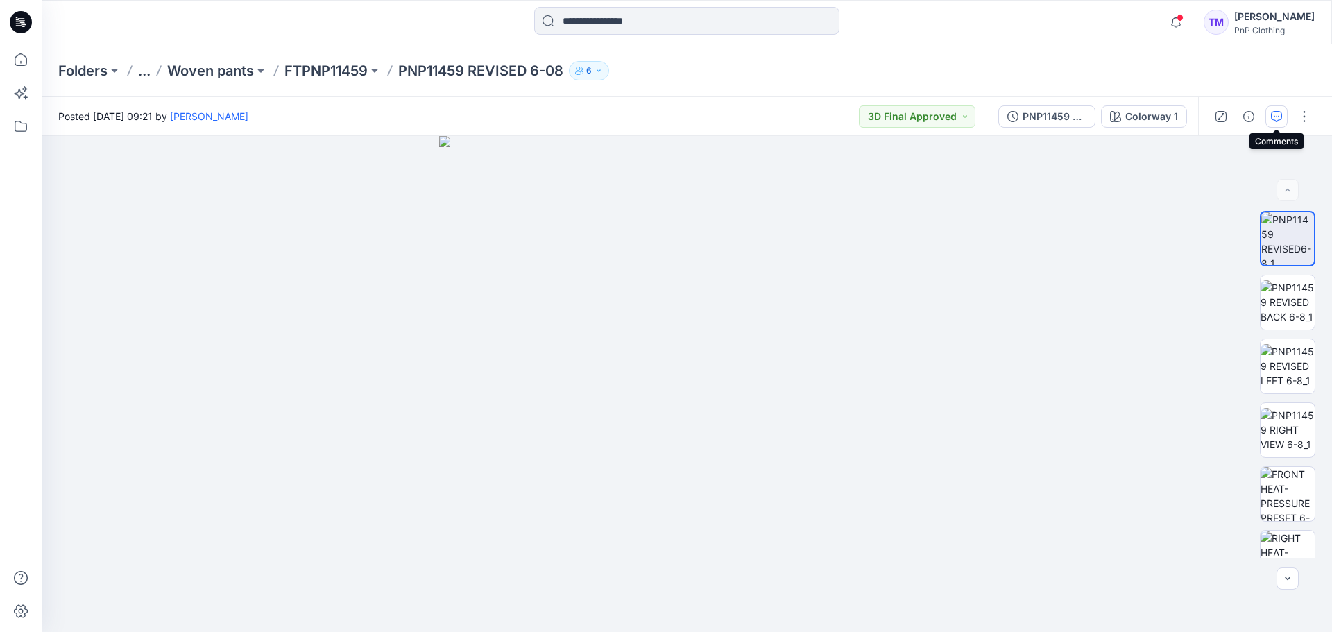
click at [1277, 114] on icon "button" at bounding box center [1276, 116] width 11 height 11
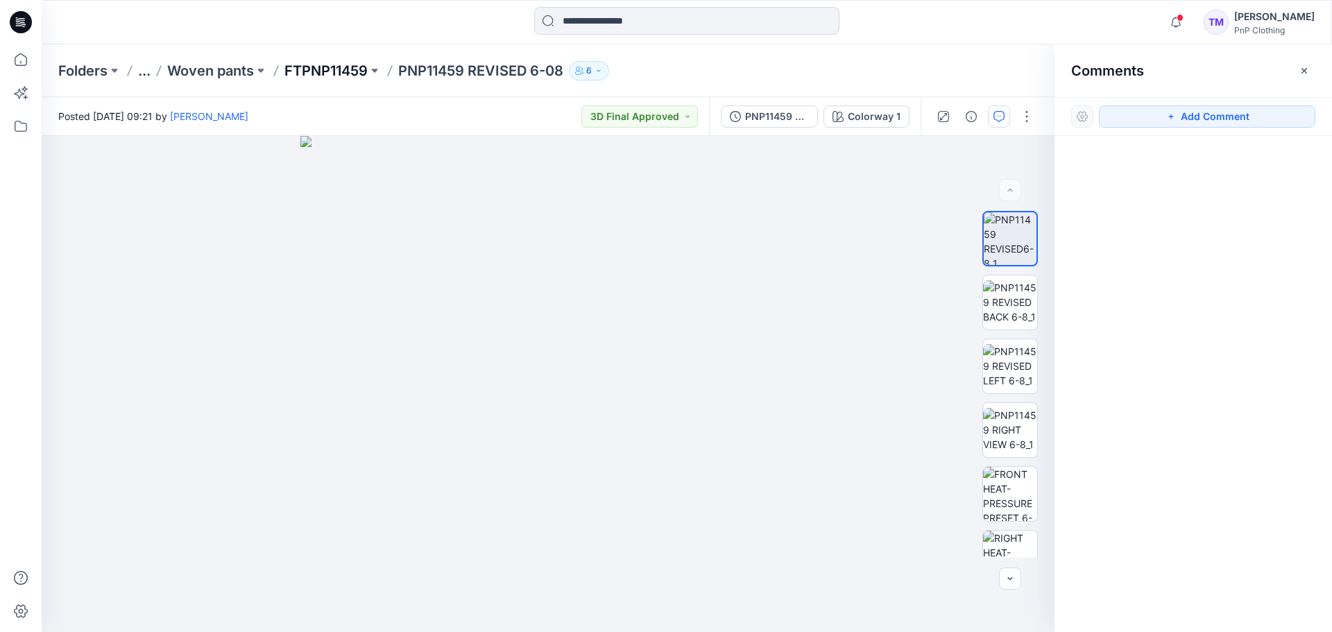
click at [319, 69] on p "FTPNP11459" at bounding box center [325, 70] width 83 height 19
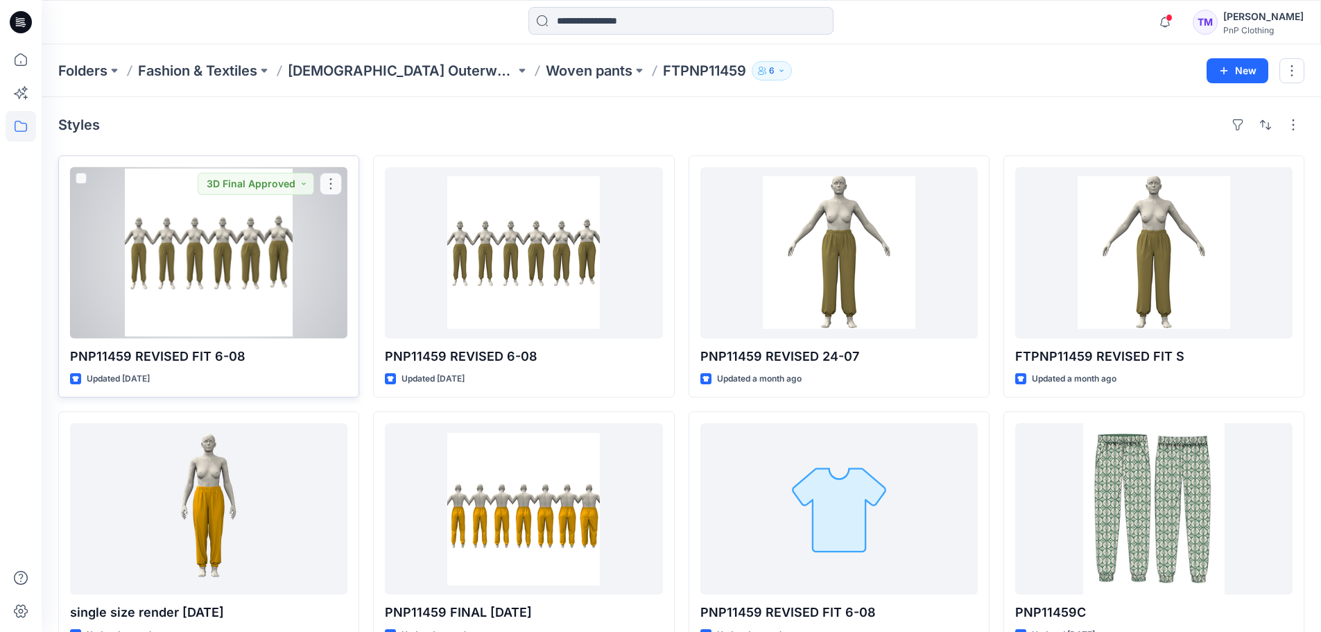
click at [256, 236] on div at bounding box center [208, 252] width 277 height 171
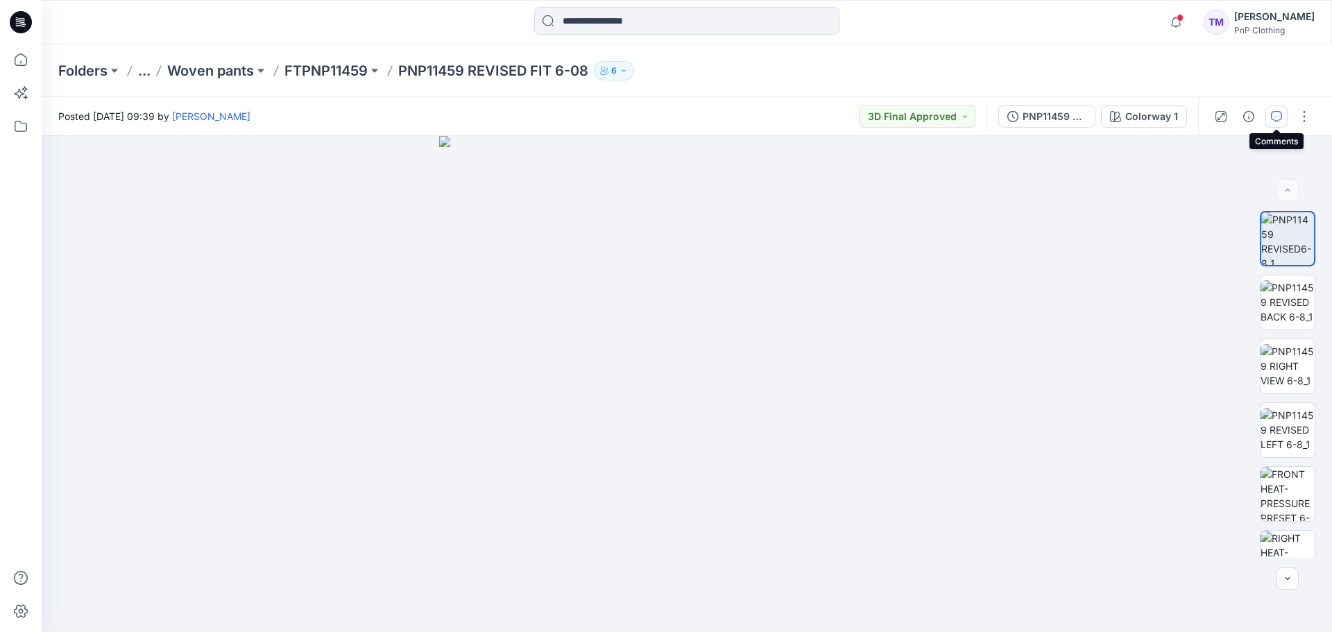
click at [1273, 118] on icon "button" at bounding box center [1276, 116] width 11 height 11
